Goal: Information Seeking & Learning: Learn about a topic

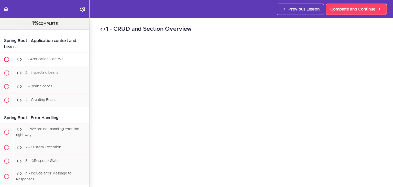
scroll to position [5402, 0]
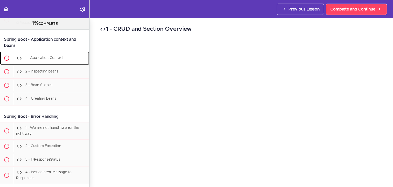
click at [42, 65] on link "1 - Application Context" at bounding box center [44, 57] width 89 height 13
click at [43, 60] on span "1 - Application Context" at bounding box center [44, 58] width 38 height 4
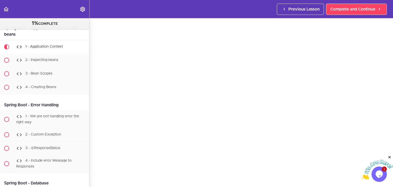
drag, startPoint x: 391, startPoint y: 157, endPoint x: 741, endPoint y: 307, distance: 380.9
click at [391, 157] on icon "Close" at bounding box center [390, 157] width 5 height 5
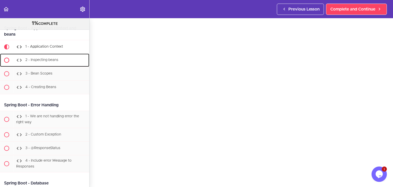
click at [50, 62] on span "2 - Inspecting beans" at bounding box center [41, 60] width 33 height 4
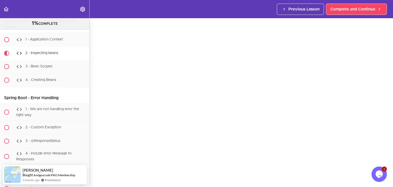
scroll to position [18, 0]
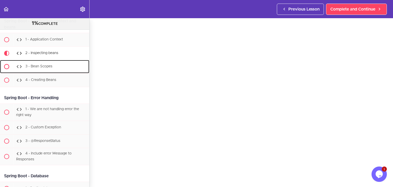
click at [55, 72] on div "3 - Bean Scopes" at bounding box center [51, 66] width 76 height 11
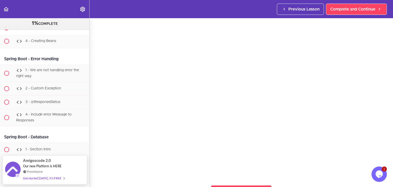
scroll to position [17, 0]
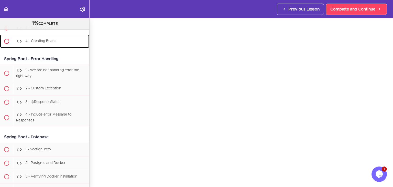
click at [51, 47] on div "4 - Creating Beans" at bounding box center [51, 41] width 76 height 11
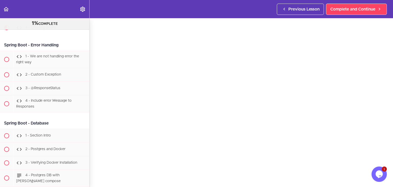
scroll to position [17, 0]
click at [56, 68] on div "1 - We are not handling error the right way" at bounding box center [51, 59] width 76 height 17
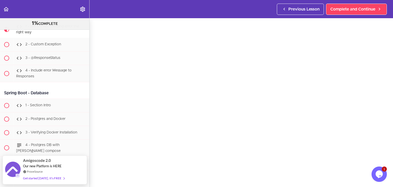
scroll to position [15, 0]
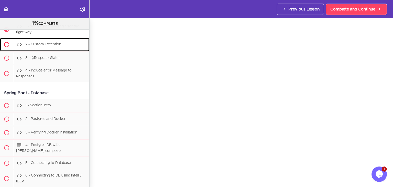
click at [64, 50] on div "2 - Custom Exception" at bounding box center [51, 44] width 76 height 11
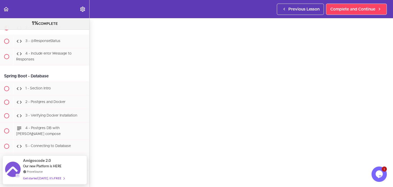
scroll to position [19, 0]
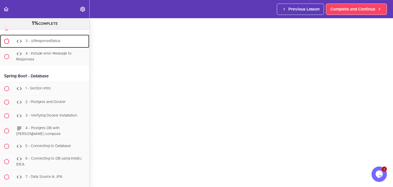
click at [57, 43] on span "3 - @ResponseStatus" at bounding box center [42, 41] width 35 height 4
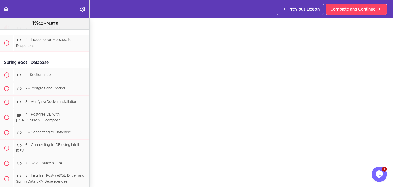
scroll to position [18, 0]
click at [53, 51] on div "4 - Include error Message to Responses" at bounding box center [51, 43] width 76 height 17
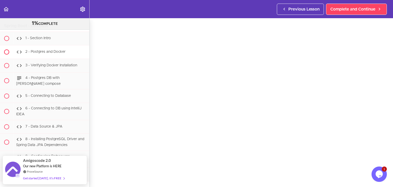
scroll to position [5547, 0]
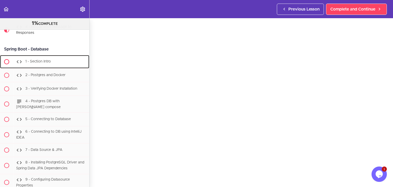
click at [50, 63] on span "1 - Section Intro" at bounding box center [38, 62] width 26 height 4
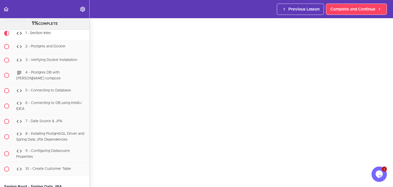
scroll to position [14, 0]
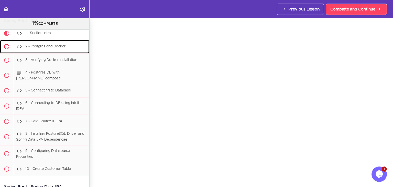
click at [68, 52] on div "2 - Postgres and Docker" at bounding box center [51, 46] width 76 height 11
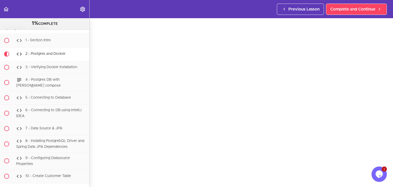
scroll to position [17, 0]
click at [50, 69] on span "3 - Verifying Docker Installation" at bounding box center [51, 67] width 52 height 4
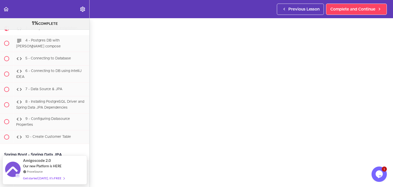
scroll to position [17, 0]
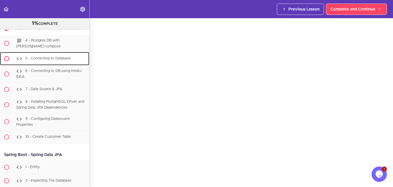
click at [61, 60] on span "5 - Connecting to Database" at bounding box center [48, 59] width 46 height 4
click at [49, 60] on span "5 - Connecting to Database" at bounding box center [48, 59] width 46 height 4
click at [49, 74] on ul "1 - Section Intro 2 - Postgres and Docker" at bounding box center [44, 70] width 89 height 150
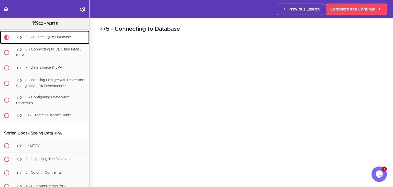
scroll to position [5639, 0]
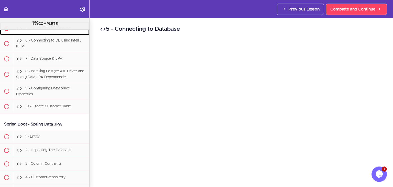
click at [54, 34] on div "5 - Connecting to Database" at bounding box center [51, 28] width 76 height 11
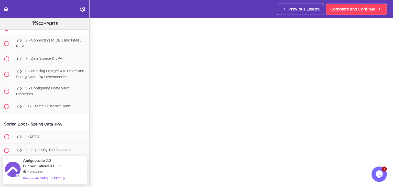
scroll to position [16, 0]
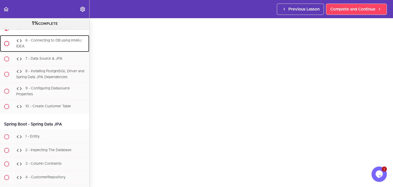
click at [57, 48] on span "6 - Connecting to DB using IntelliJ IDEA" at bounding box center [49, 43] width 66 height 9
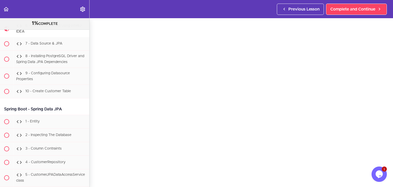
scroll to position [5652, 0]
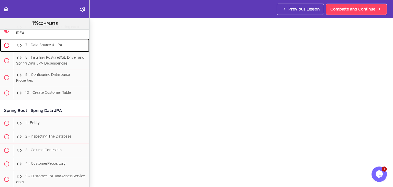
click at [53, 51] on div "7 - Data Source & JPA" at bounding box center [51, 45] width 76 height 11
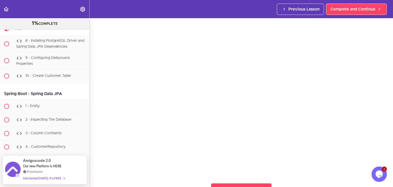
scroll to position [16, 0]
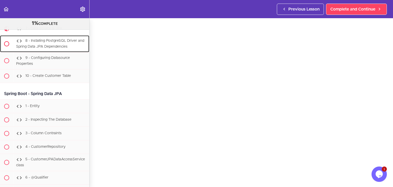
click at [69, 52] on div "8 - Installing PostgreSQL Driver and Spring Data JPA Dependencies" at bounding box center [51, 43] width 76 height 17
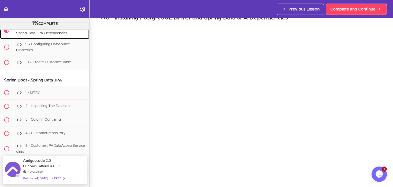
scroll to position [17, 0]
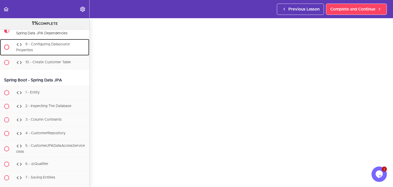
click at [53, 56] on div "9 - Configuring Datasource Properties" at bounding box center [51, 47] width 76 height 17
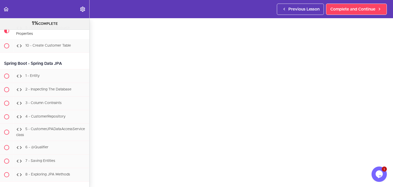
scroll to position [17, 0]
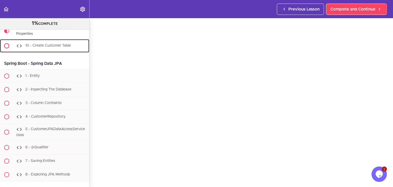
click at [39, 48] on span "10 - Create Customer Table" at bounding box center [48, 46] width 46 height 4
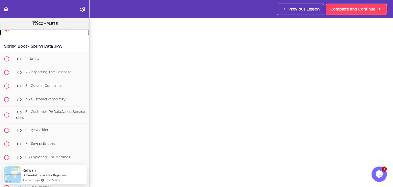
scroll to position [18, 0]
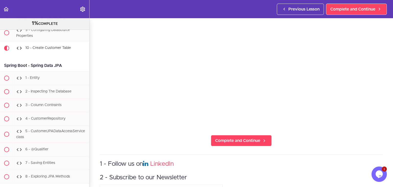
scroll to position [16, 0]
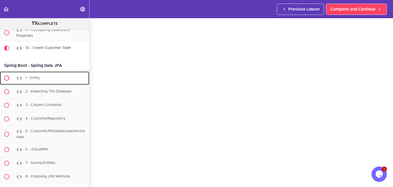
click at [38, 84] on div "1 - Entity" at bounding box center [51, 77] width 76 height 11
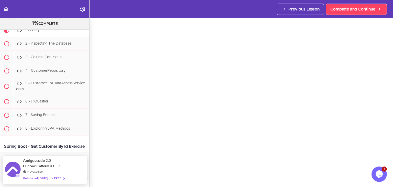
scroll to position [15, 0]
click at [53, 49] on div "2 - Inspecting The Database" at bounding box center [51, 43] width 76 height 11
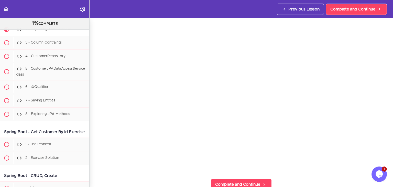
scroll to position [34, 0]
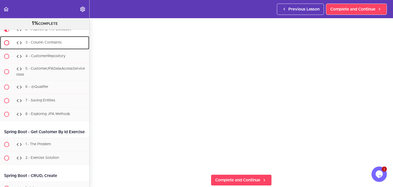
click at [39, 45] on span "3 - Column Contraints" at bounding box center [43, 43] width 36 height 4
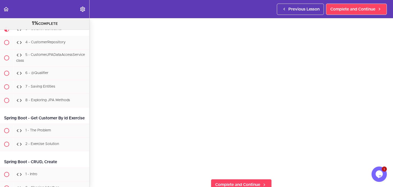
scroll to position [46, 0]
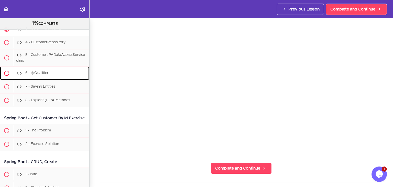
click at [66, 79] on div "6 - @Qualifier" at bounding box center [51, 73] width 76 height 11
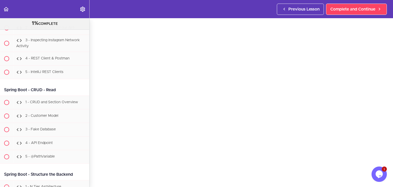
scroll to position [5177, 0]
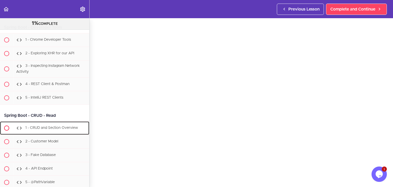
click at [49, 130] on span "1 - CRUD and Section Overview" at bounding box center [51, 128] width 53 height 4
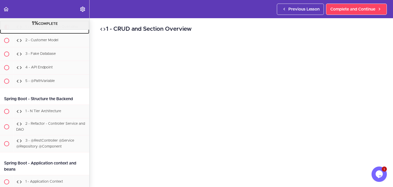
scroll to position [5278, 0]
